Goal: Information Seeking & Learning: Find specific fact

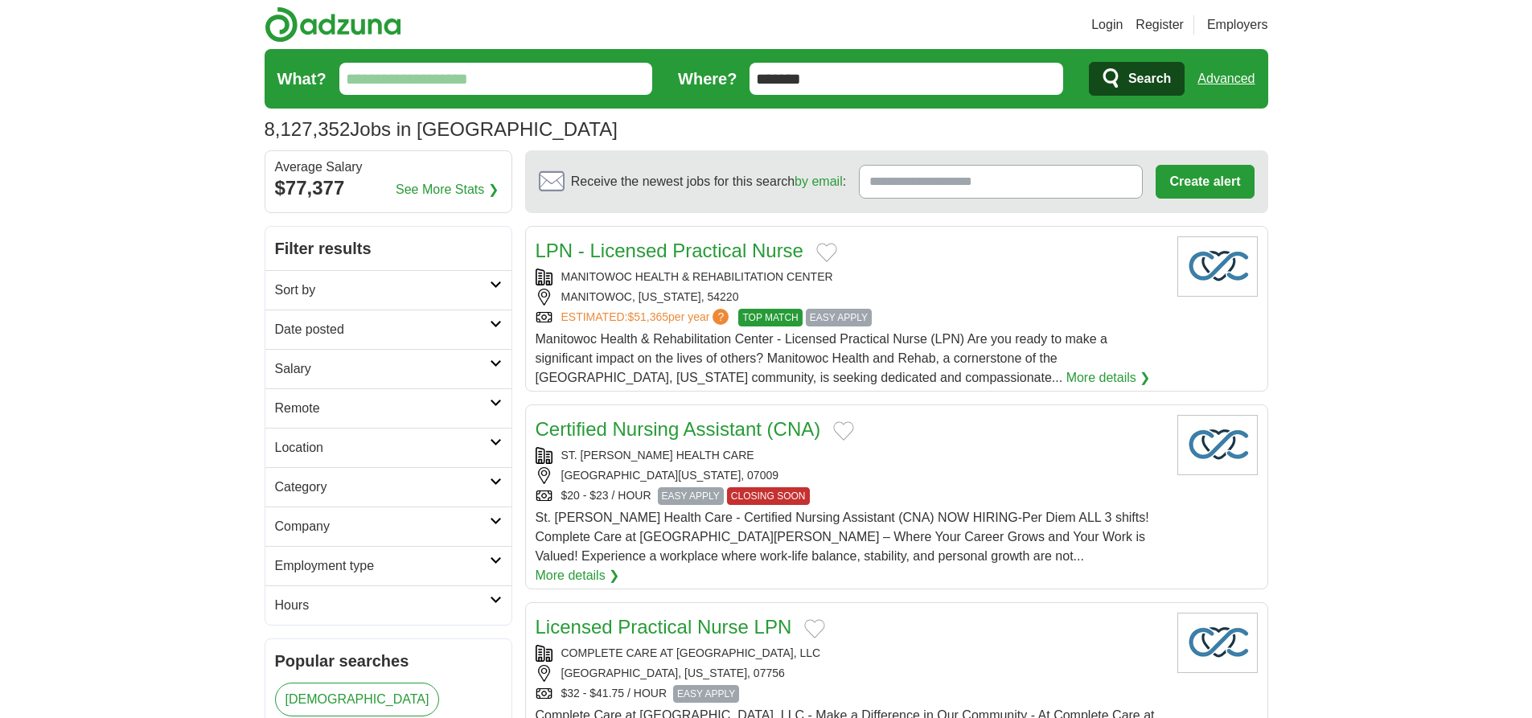
type input "*******"
click at [1226, 79] on link "Advanced" at bounding box center [1226, 79] width 57 height 32
